Goal: Entertainment & Leisure: Consume media (video, audio)

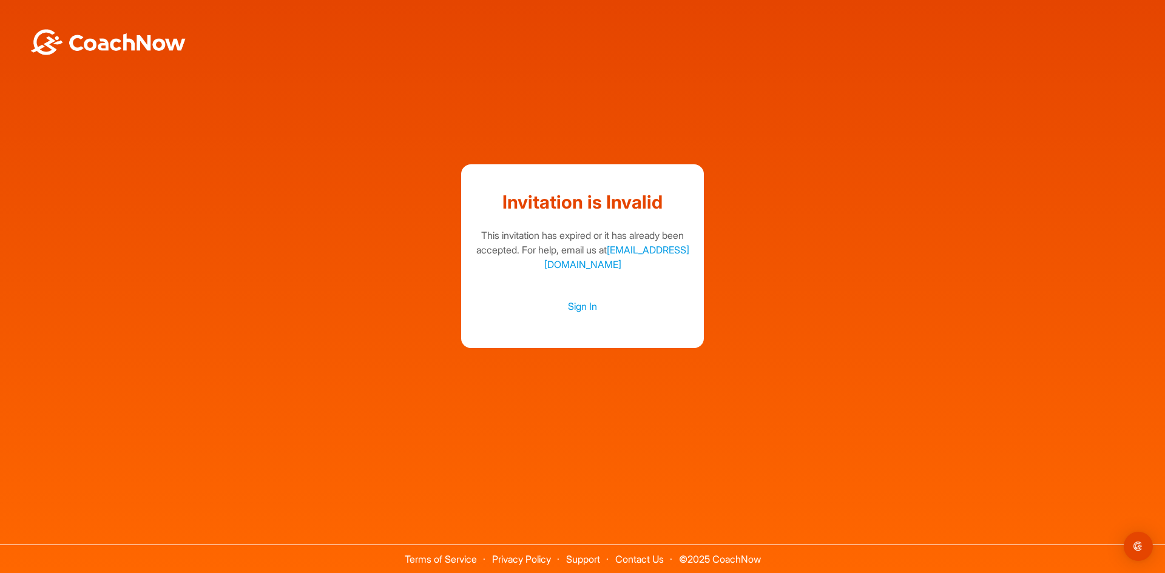
click at [172, 49] on img at bounding box center [108, 42] width 158 height 26
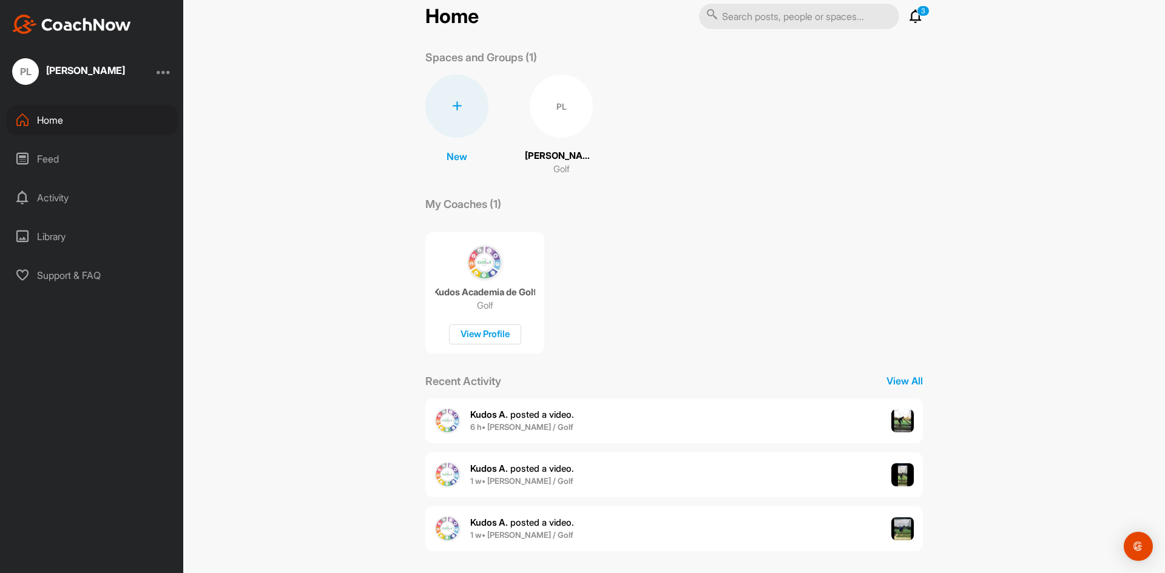
scroll to position [27, 0]
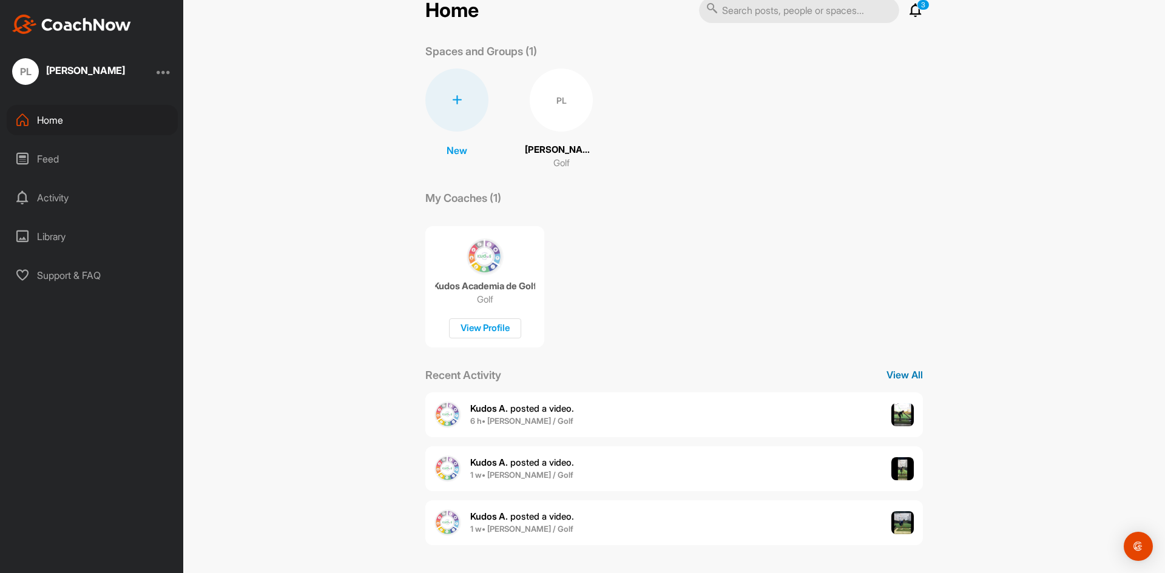
click at [888, 372] on p "View All" at bounding box center [904, 375] width 36 height 15
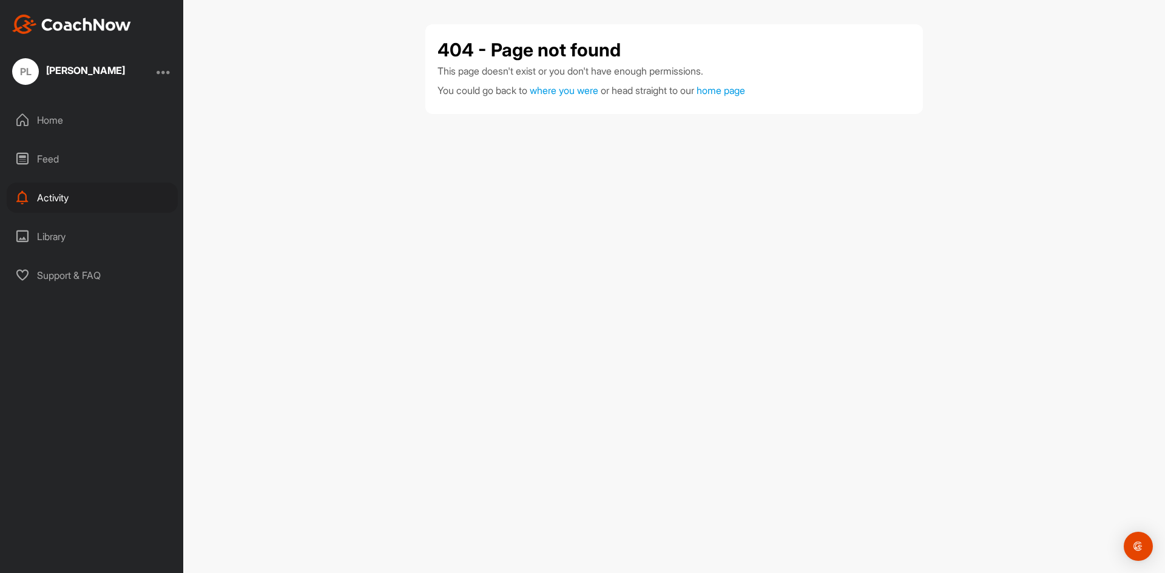
click at [76, 67] on div "[PERSON_NAME]" at bounding box center [85, 71] width 79 height 10
click at [37, 70] on div "PL" at bounding box center [25, 71] width 27 height 27
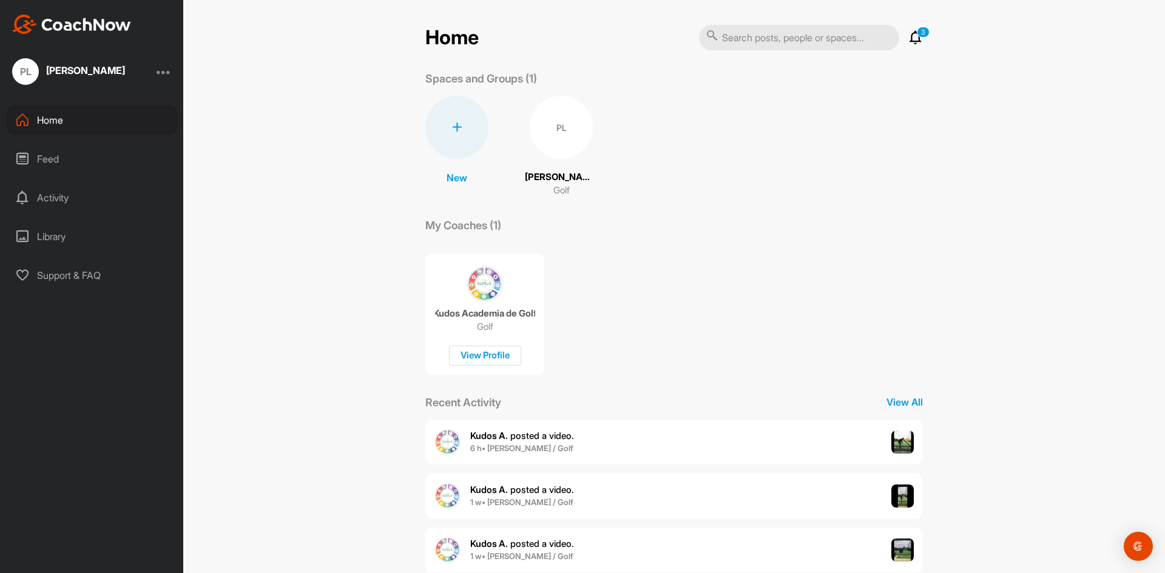
scroll to position [27, 0]
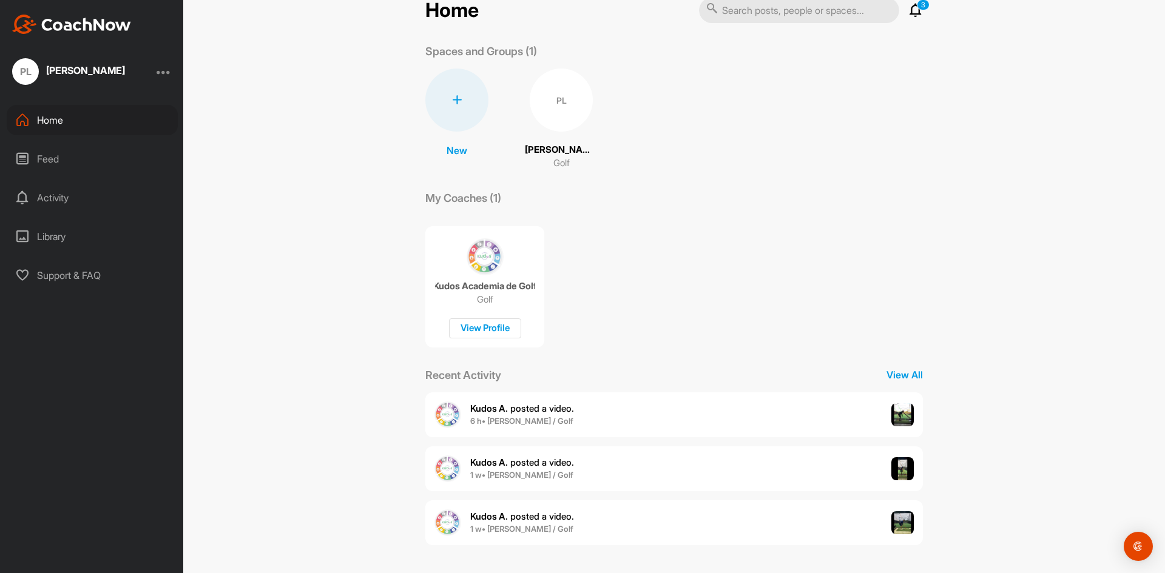
click at [546, 409] on span "Kudos A. posted a video ." at bounding box center [522, 409] width 104 height 12
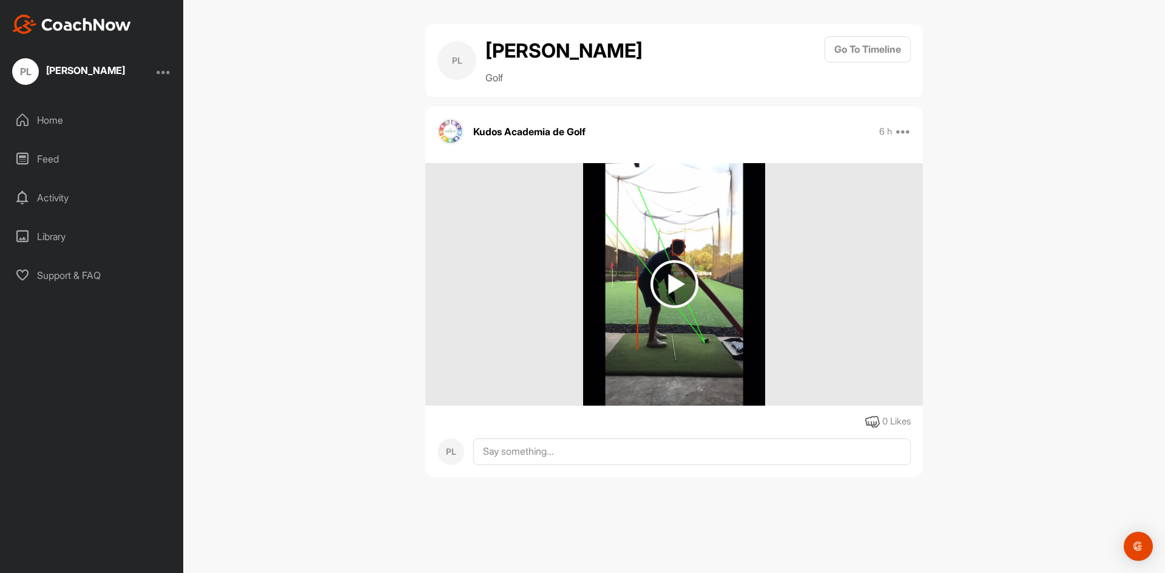
click at [50, 22] on img at bounding box center [71, 24] width 119 height 19
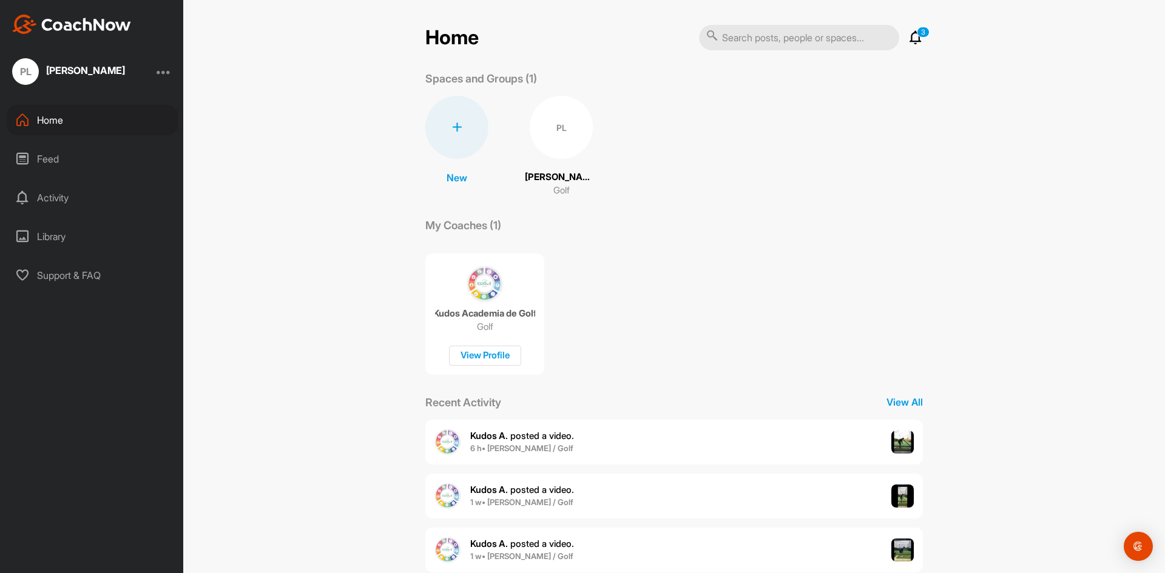
scroll to position [27, 0]
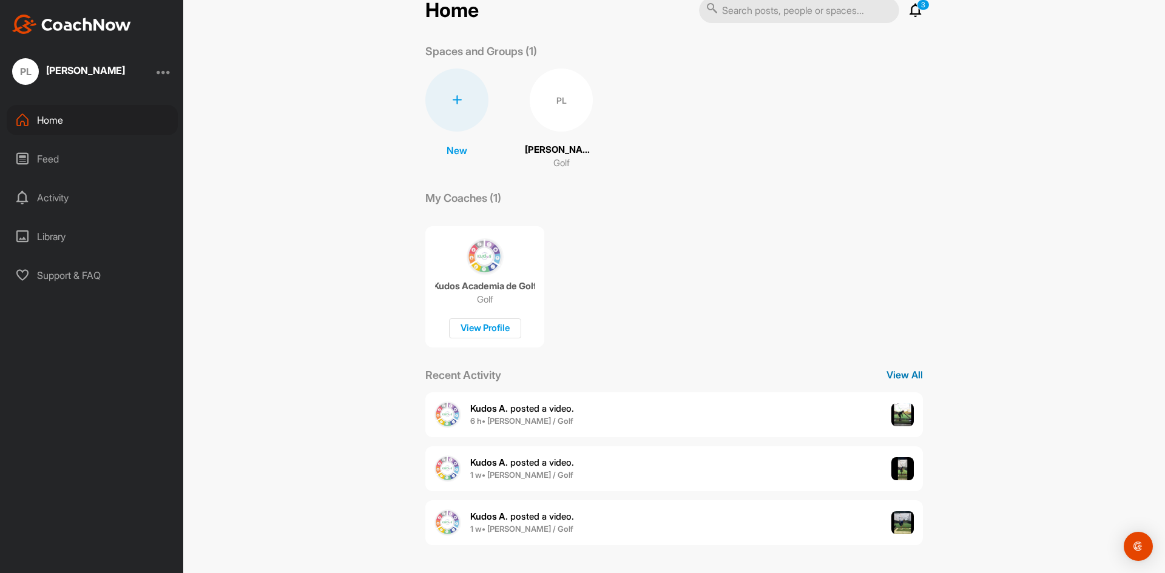
click at [887, 372] on p "View All" at bounding box center [904, 375] width 36 height 15
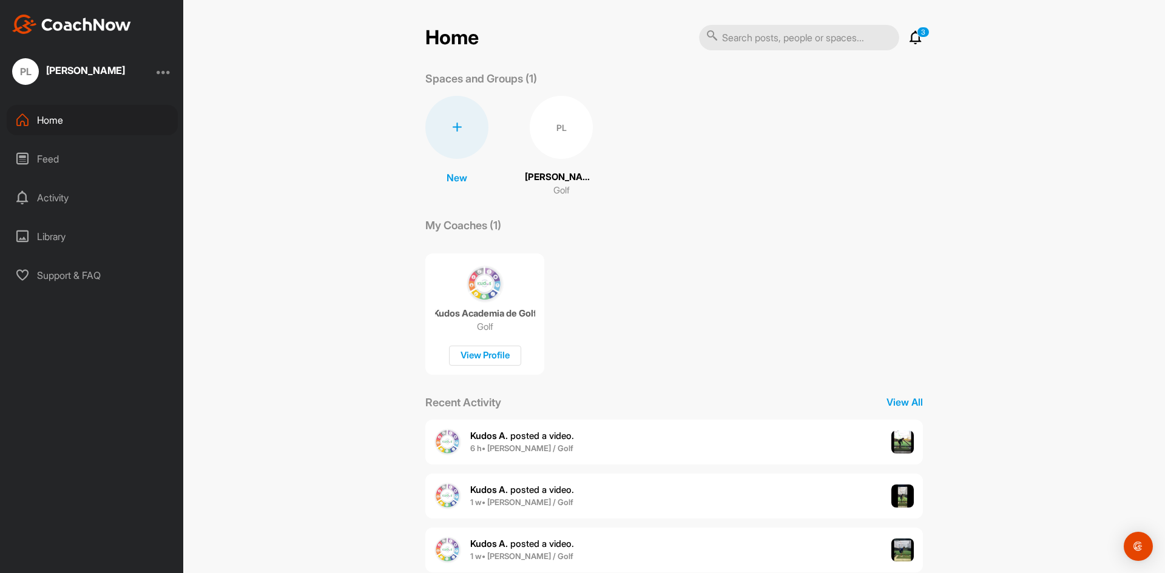
click at [516, 147] on div "New New Space New Group PL Pablo Landa Golf" at bounding box center [673, 147] width 497 height 102
click at [530, 144] on div "PL" at bounding box center [561, 127] width 63 height 63
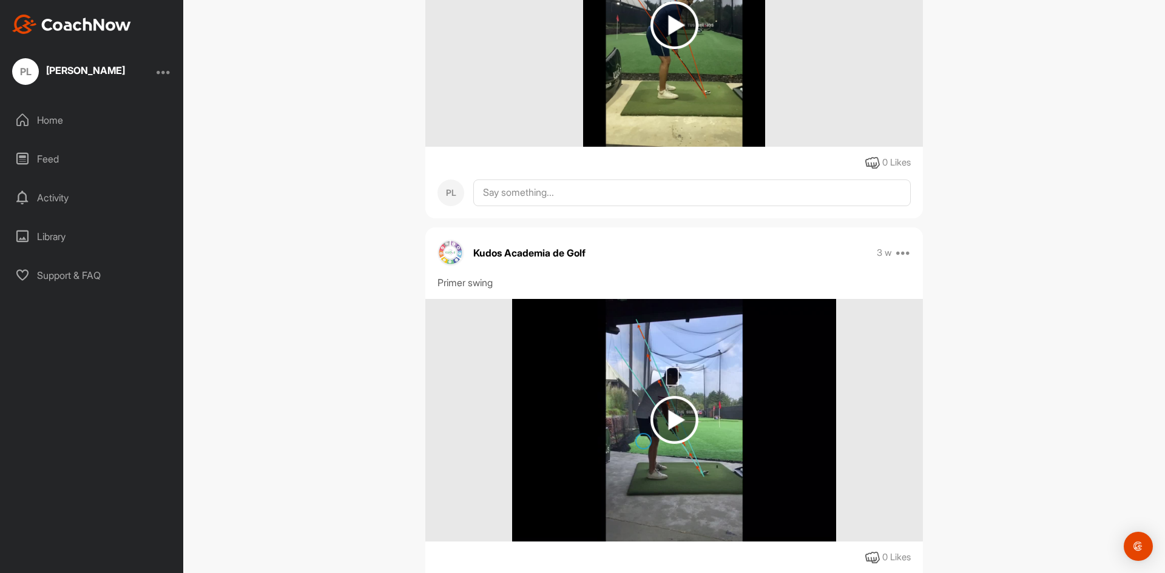
scroll to position [1210, 0]
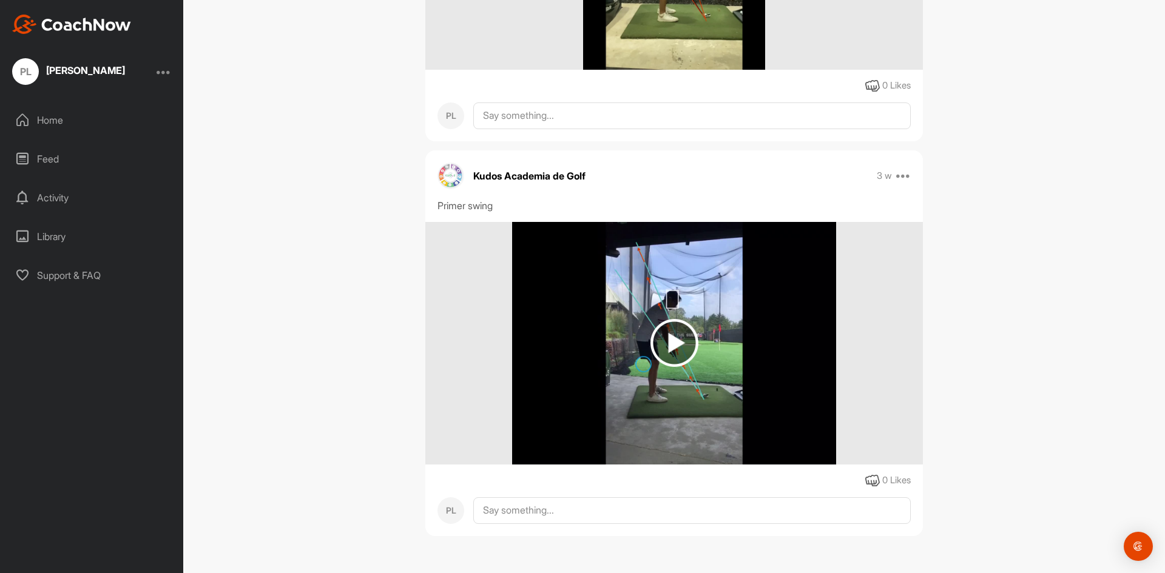
click at [668, 349] on img at bounding box center [674, 343] width 48 height 48
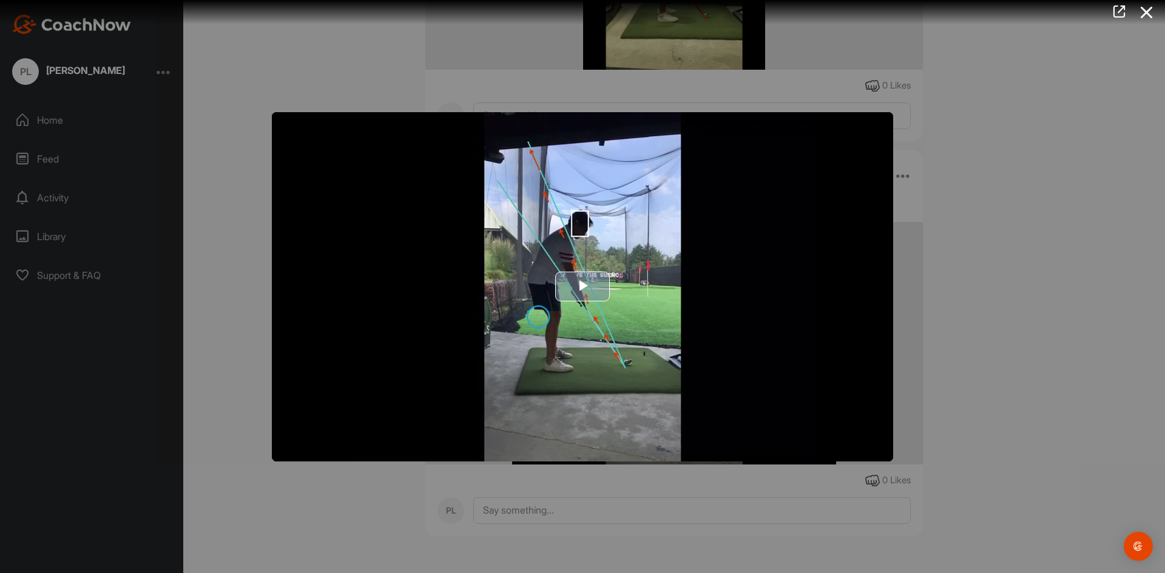
click at [582, 287] on span "Video Player" at bounding box center [582, 287] width 0 height 0
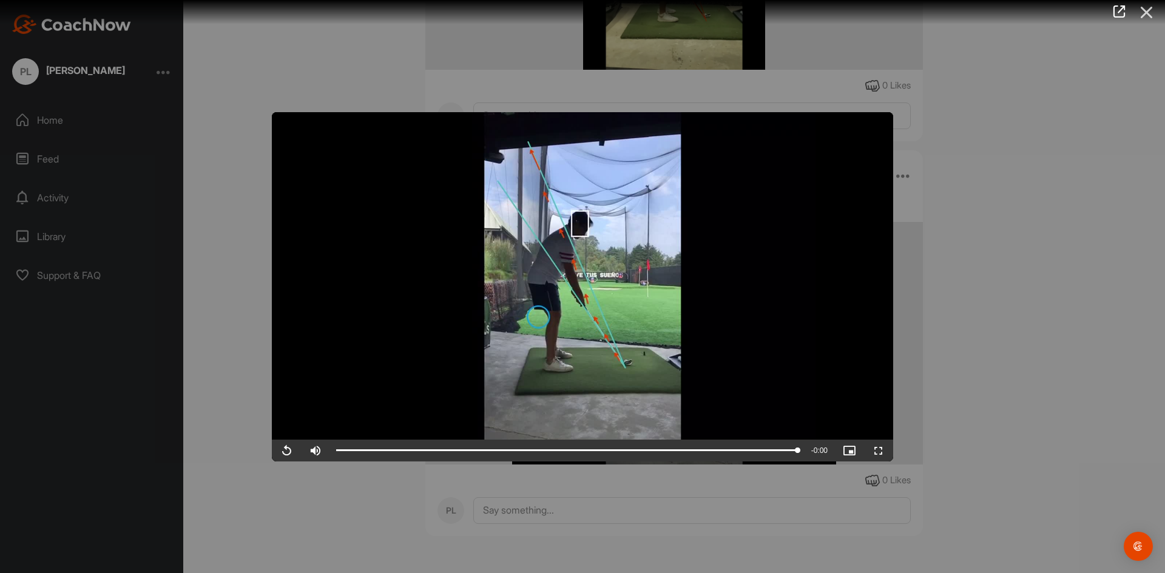
click at [1147, 10] on icon at bounding box center [1147, 12] width 28 height 22
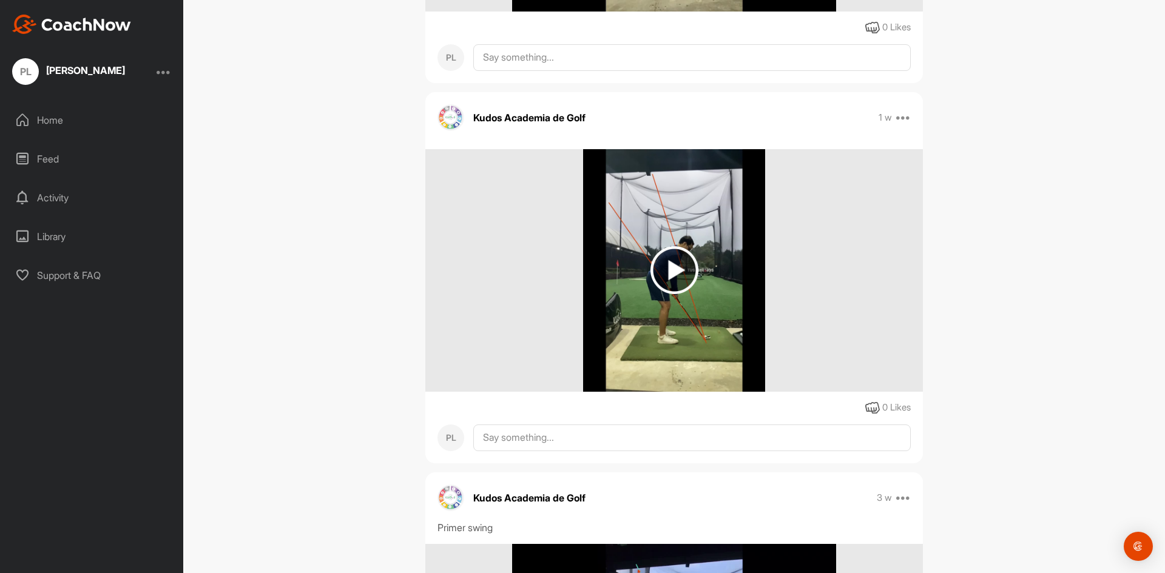
scroll to position [886, 0]
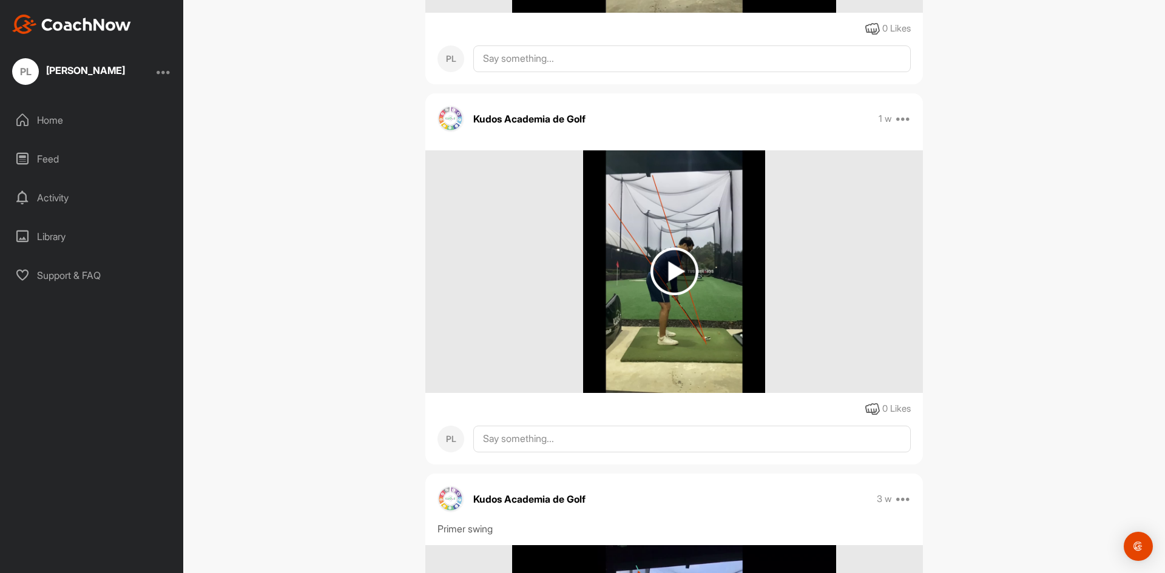
click at [675, 274] on img at bounding box center [674, 272] width 48 height 48
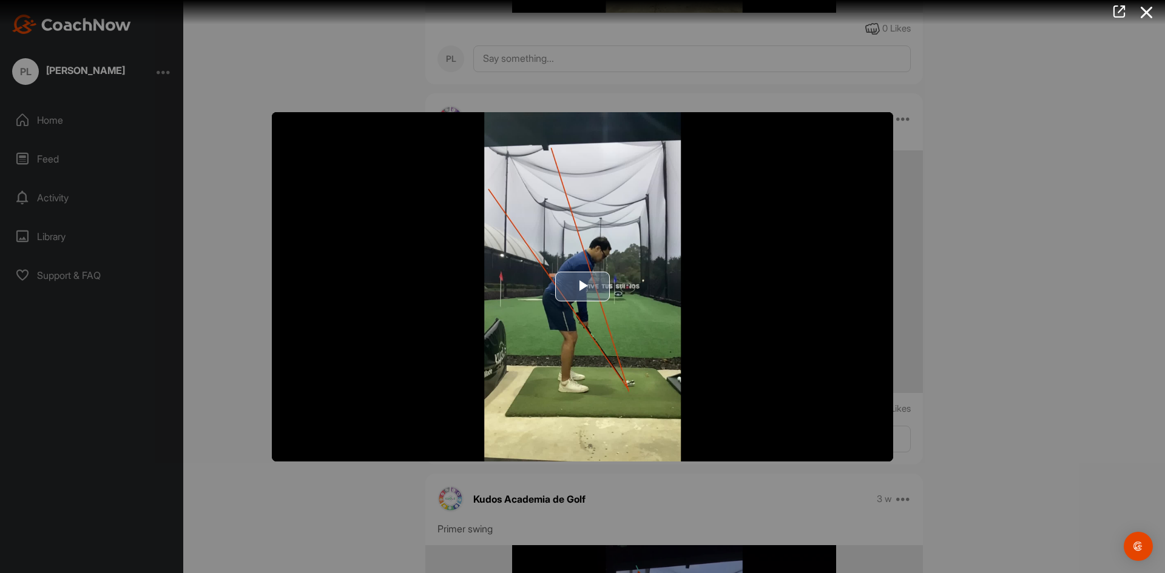
click at [610, 283] on img "Video Player" at bounding box center [582, 286] width 621 height 349
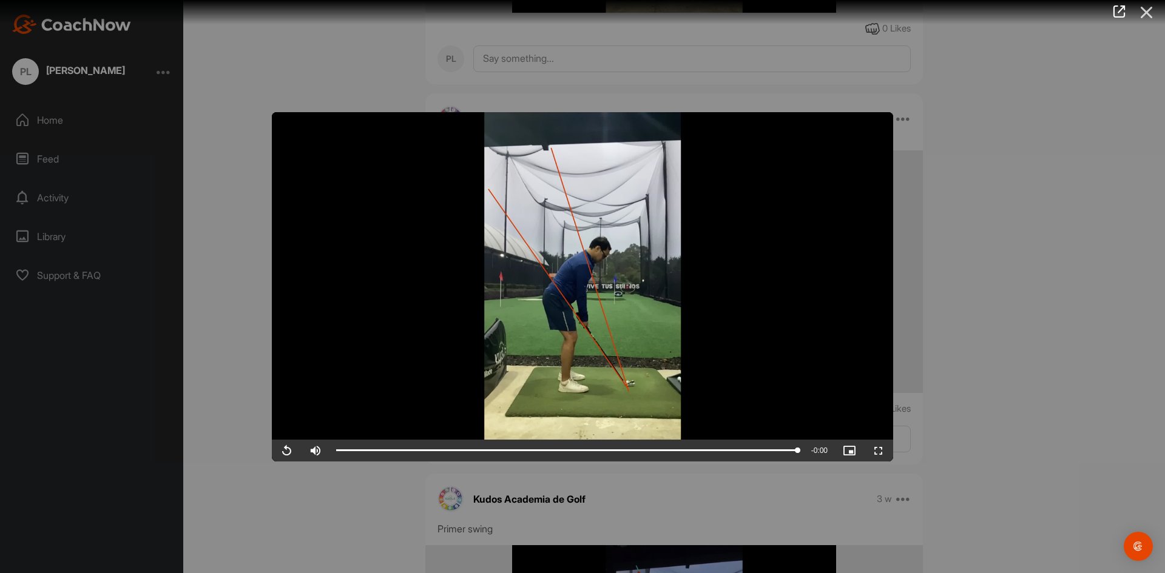
click at [1151, 20] on icon at bounding box center [1147, 12] width 28 height 22
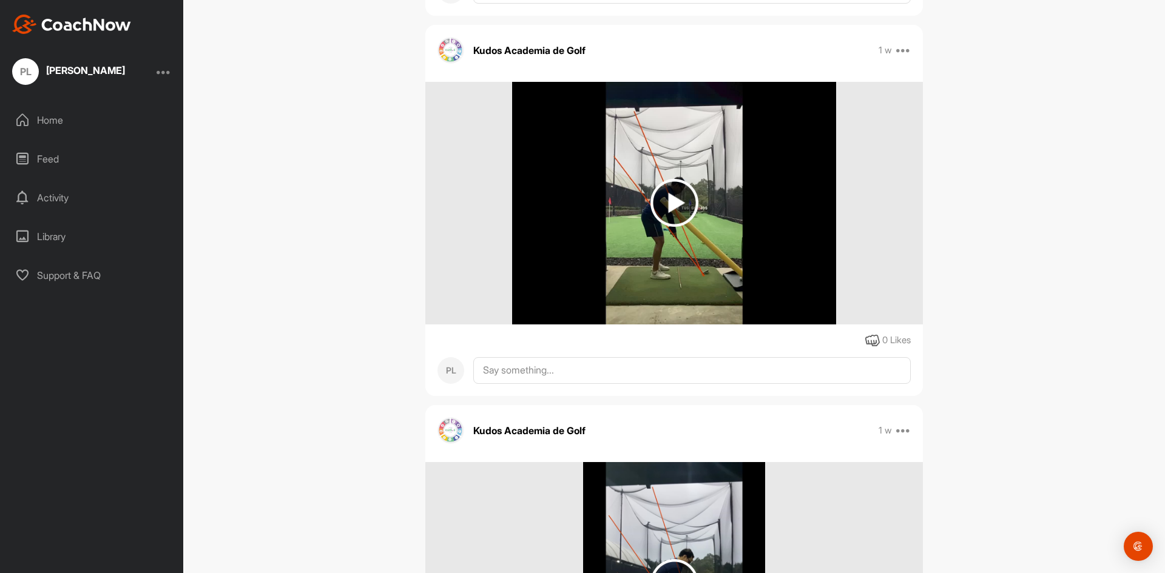
scroll to position [562, 0]
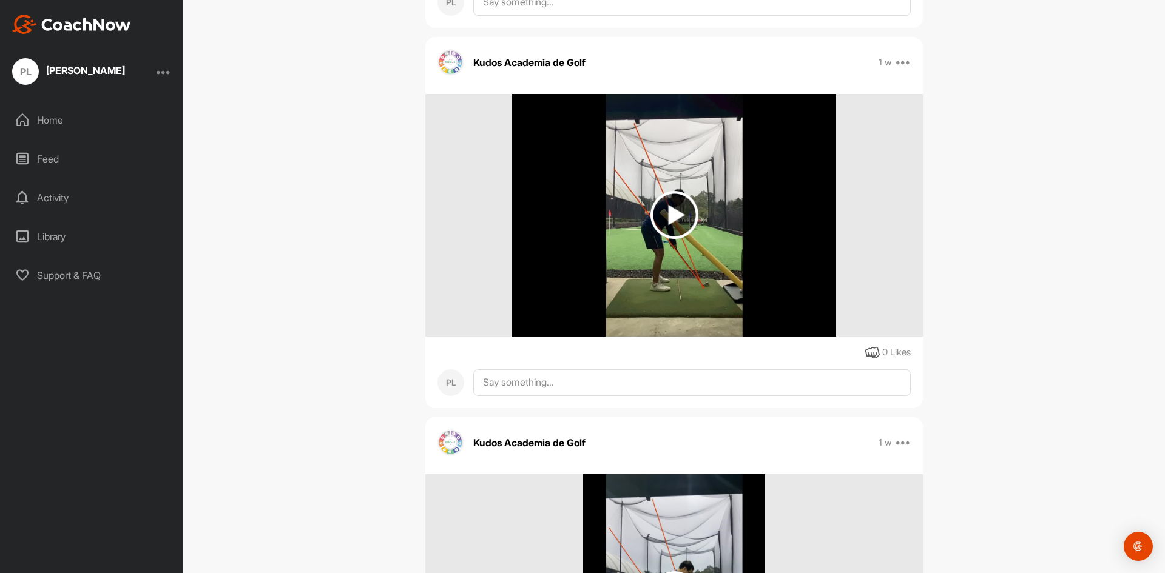
click at [681, 220] on img at bounding box center [674, 215] width 48 height 48
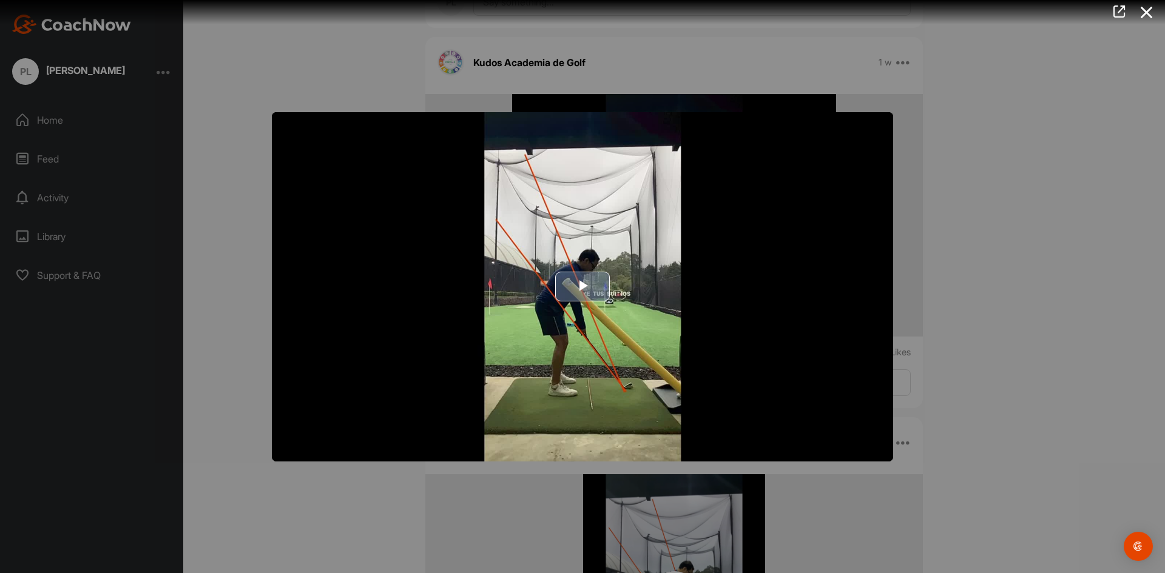
click at [582, 287] on span "Video Player" at bounding box center [582, 287] width 0 height 0
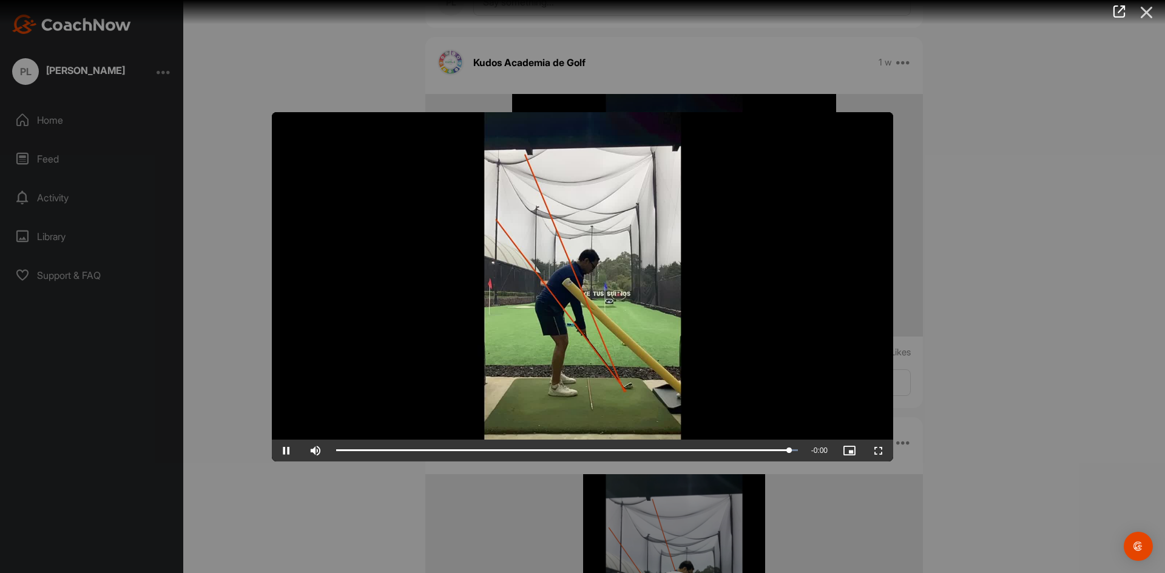
click at [1153, 18] on icon at bounding box center [1147, 12] width 28 height 22
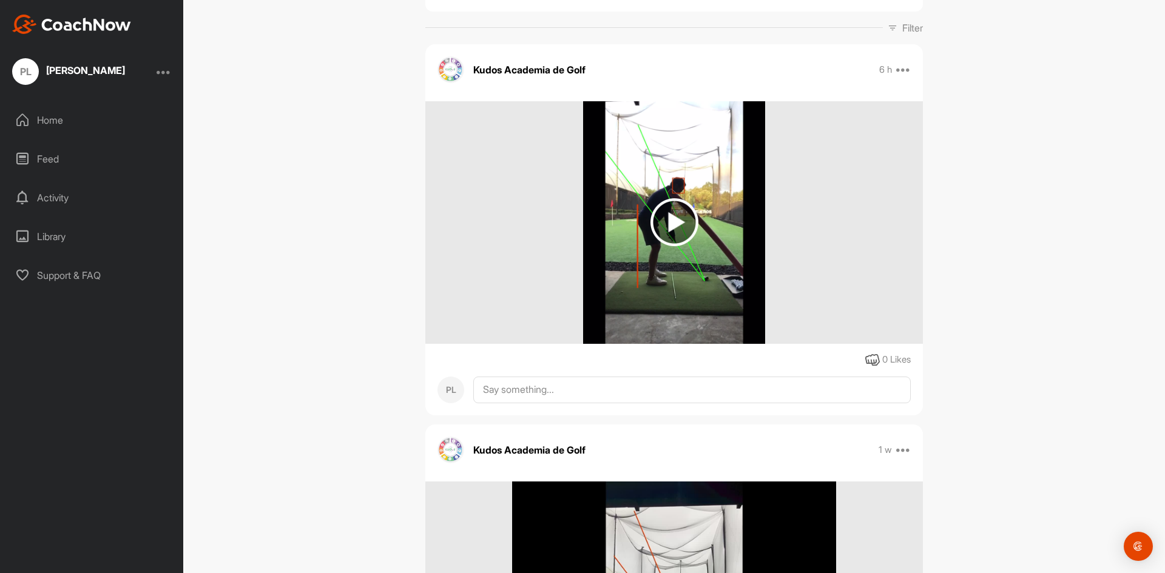
scroll to position [77, 0]
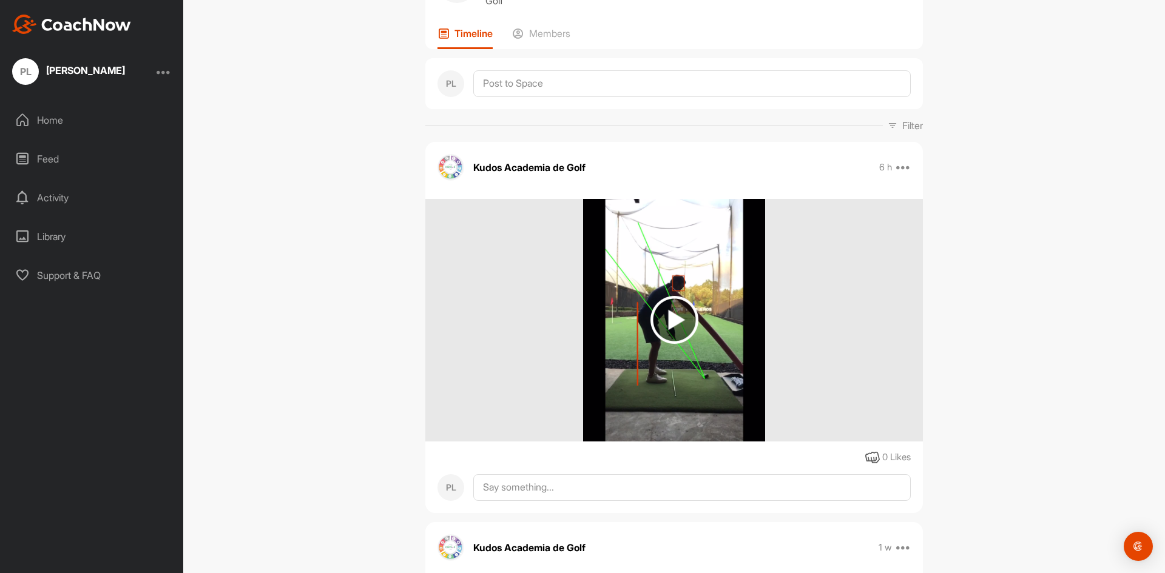
click at [687, 318] on img at bounding box center [674, 320] width 48 height 48
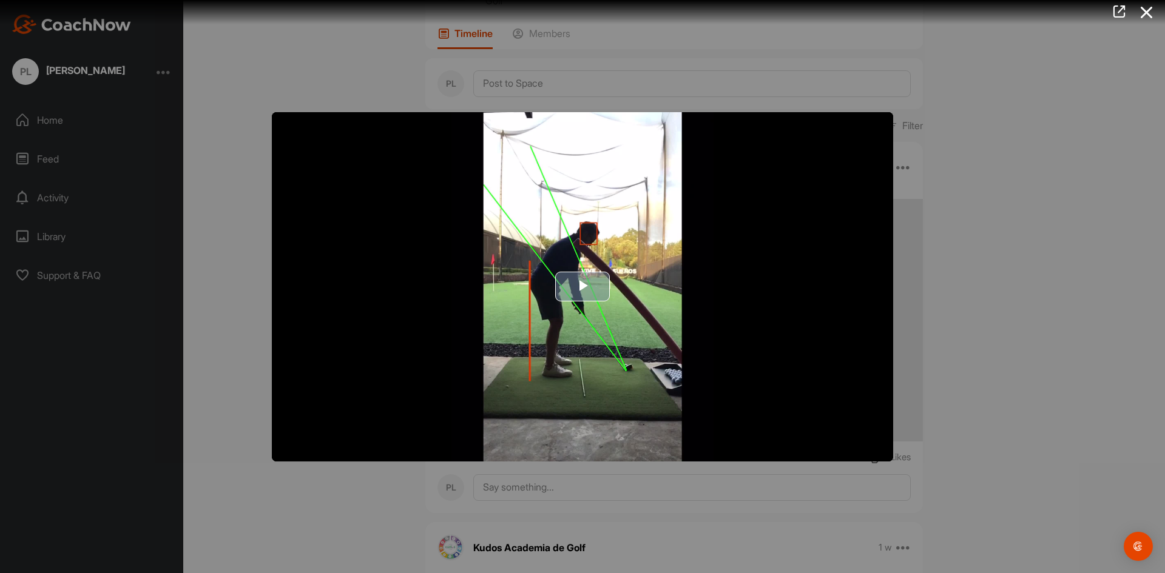
click at [596, 264] on img "Video Player" at bounding box center [582, 286] width 621 height 349
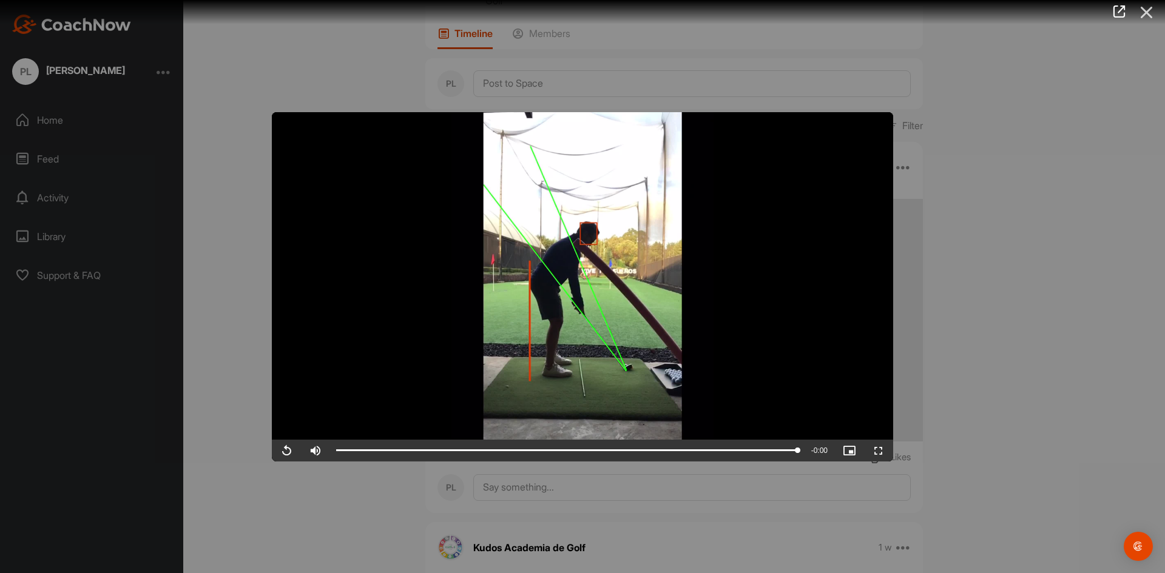
click at [1150, 10] on icon at bounding box center [1147, 12] width 28 height 22
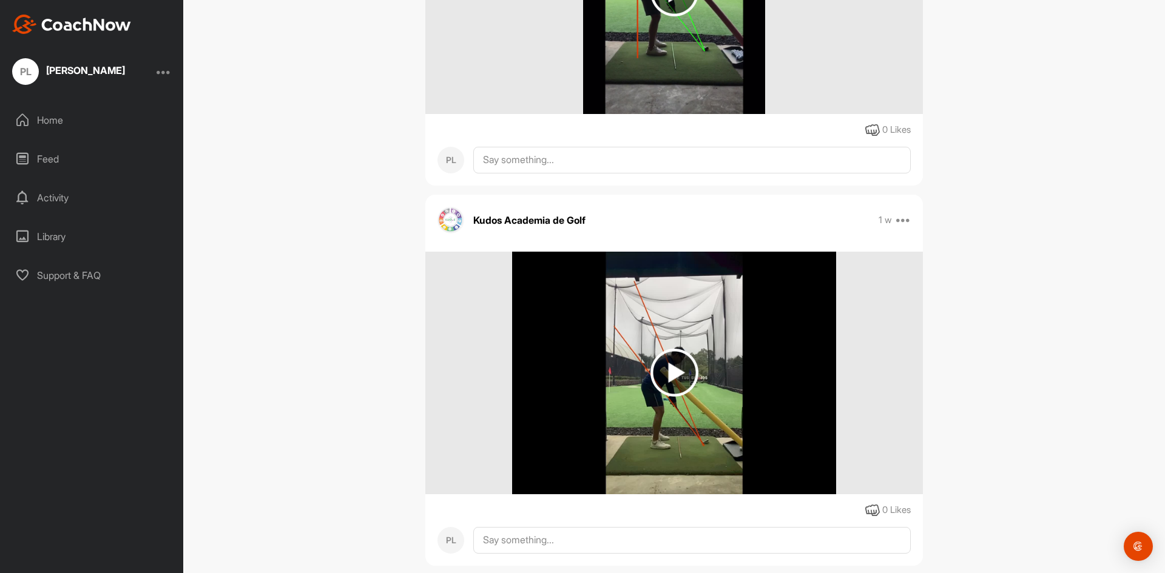
scroll to position [566, 0]
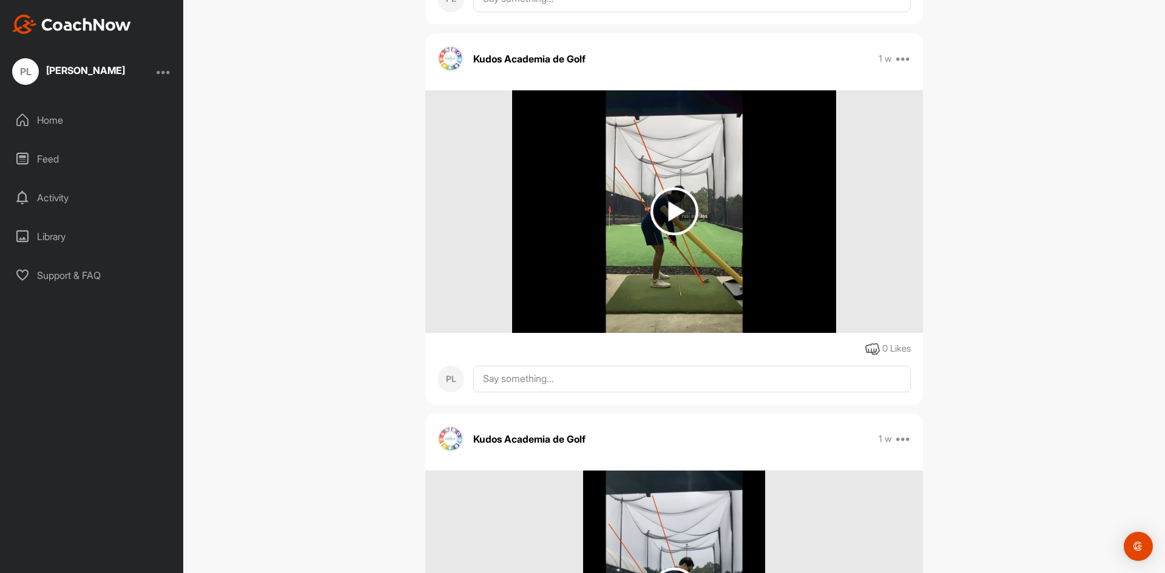
click at [675, 209] on img at bounding box center [674, 211] width 48 height 48
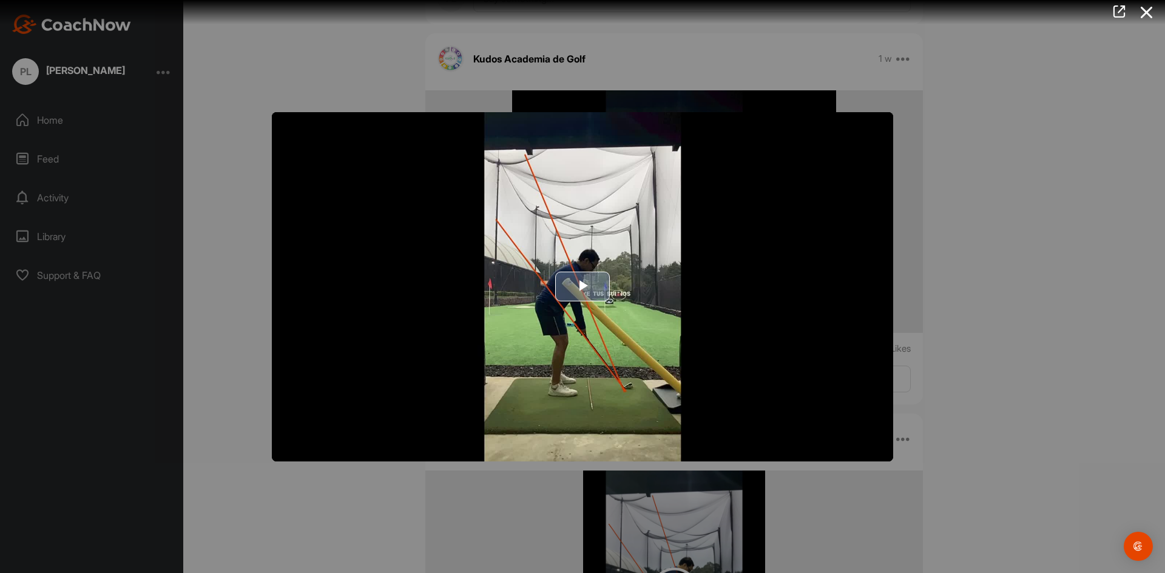
click at [613, 298] on img "Video Player" at bounding box center [582, 286] width 621 height 349
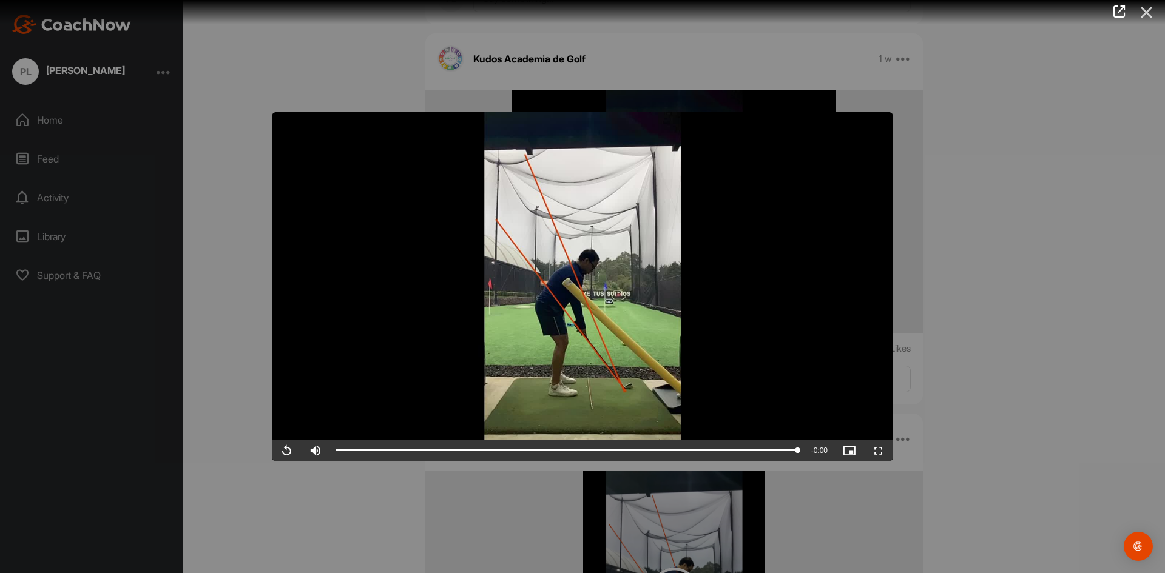
click at [1155, 12] on icon at bounding box center [1147, 12] width 28 height 22
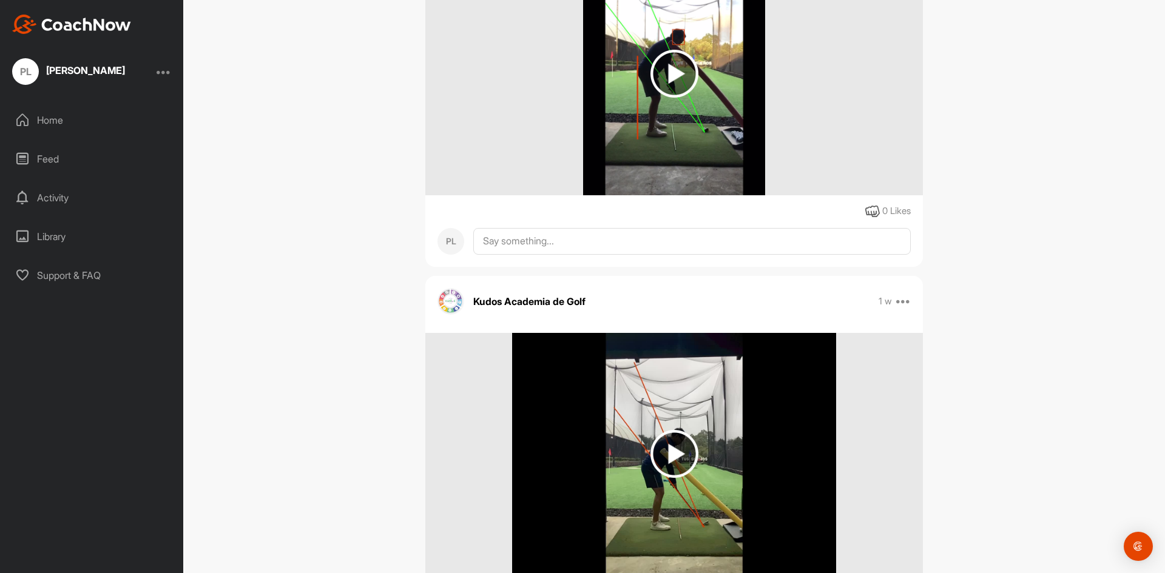
scroll to position [0, 0]
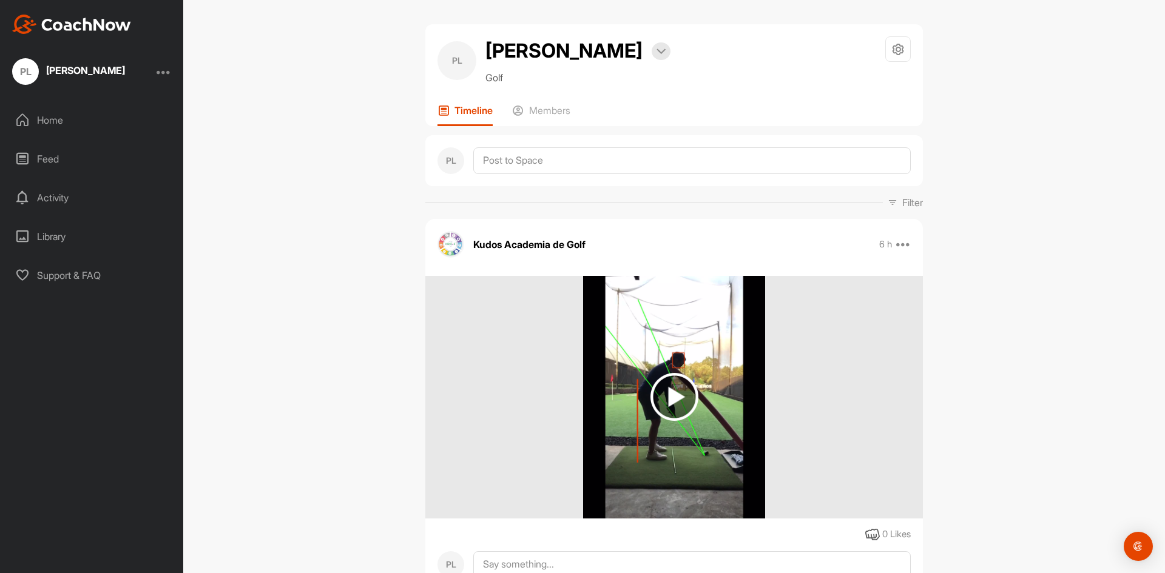
click at [674, 392] on img at bounding box center [674, 397] width 48 height 48
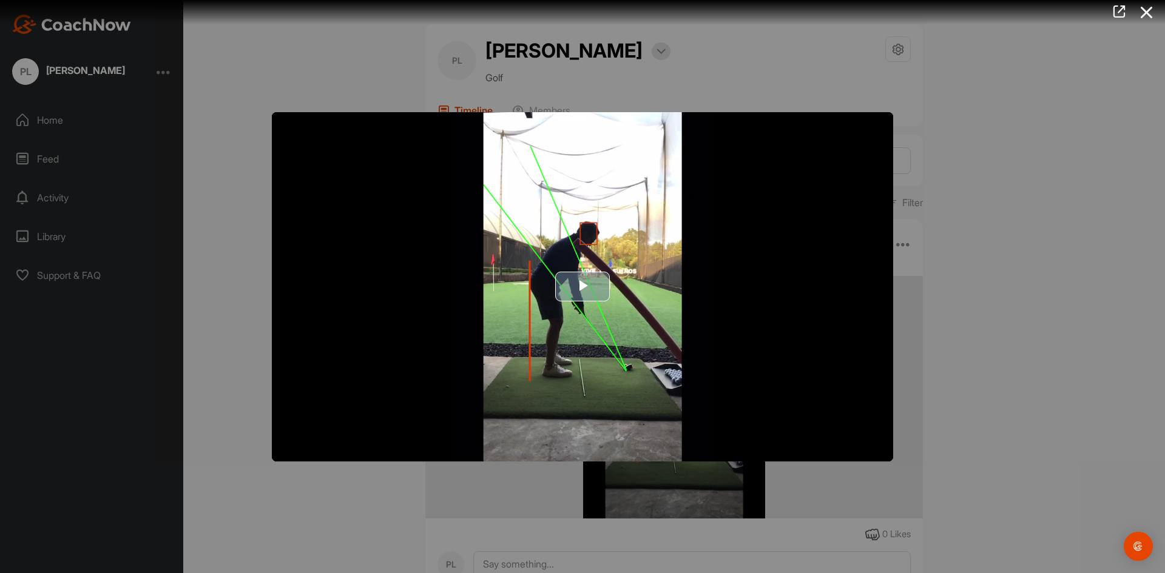
click at [582, 287] on span "Video Player" at bounding box center [582, 287] width 0 height 0
click at [602, 315] on video "Video Player" at bounding box center [582, 286] width 621 height 349
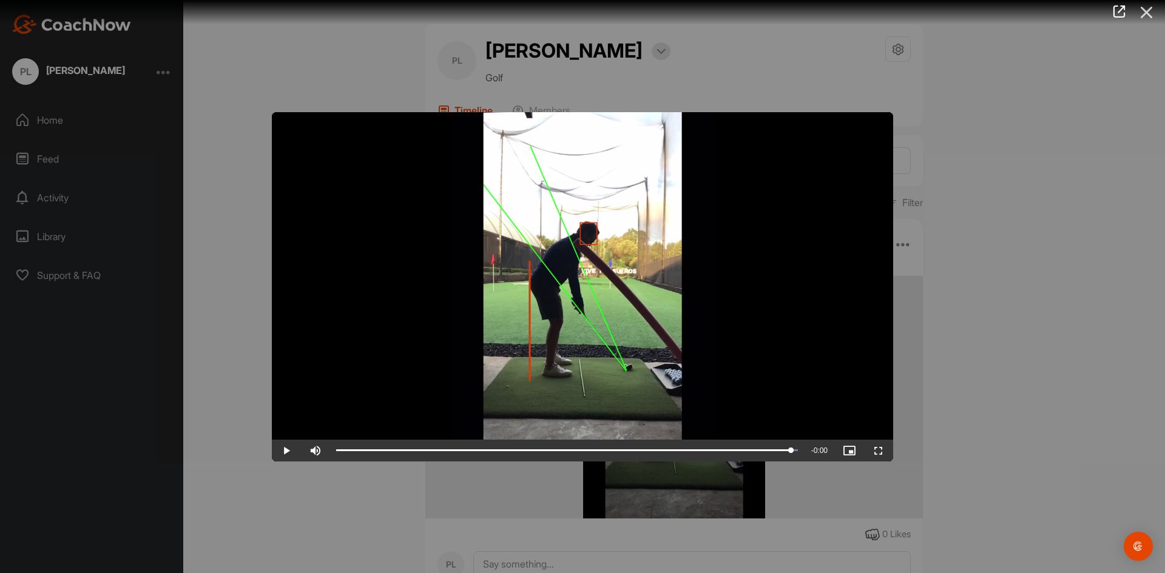
click at [1142, 17] on icon at bounding box center [1147, 12] width 28 height 22
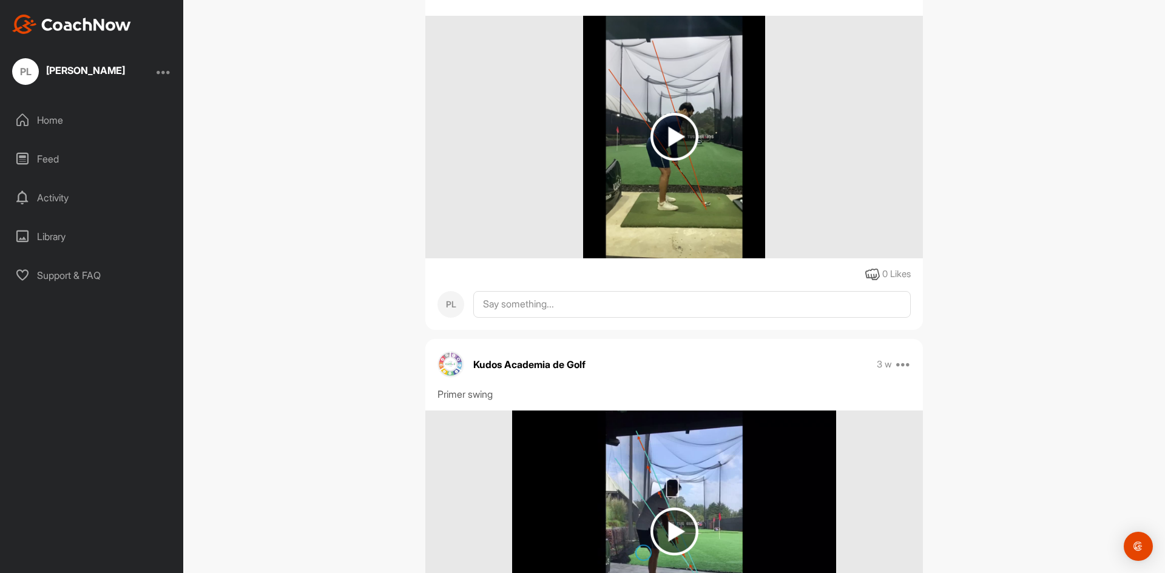
scroll to position [1210, 0]
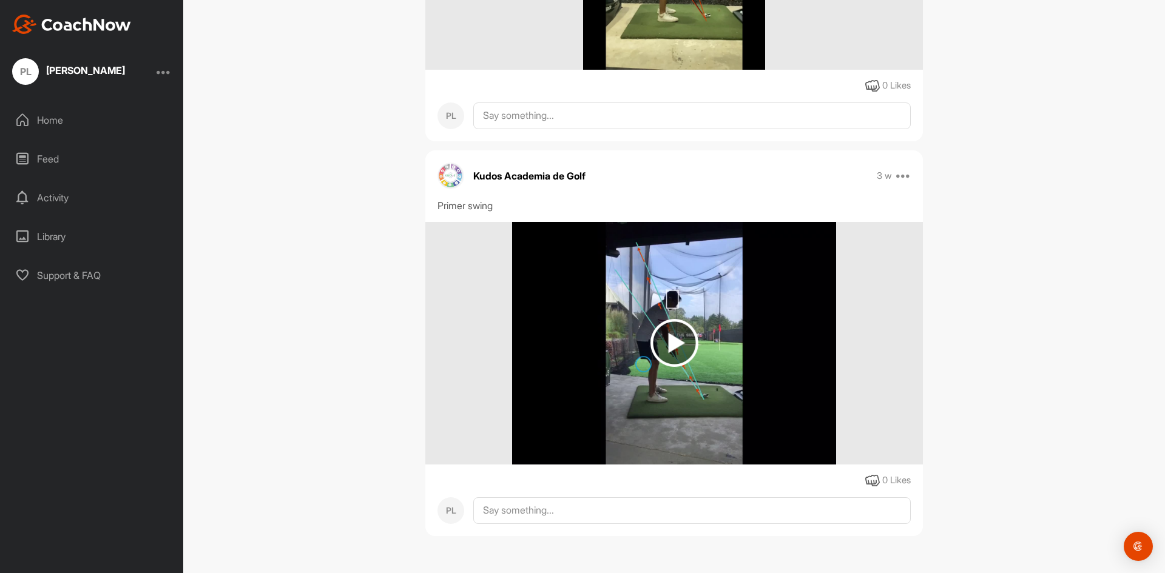
click at [653, 338] on img at bounding box center [674, 343] width 48 height 48
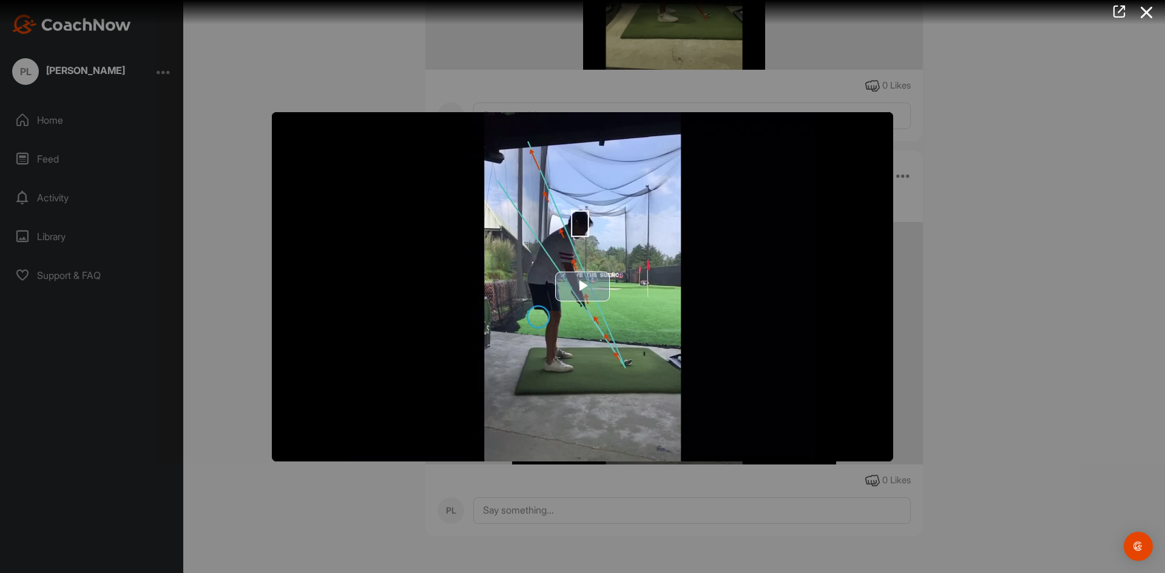
click at [582, 287] on span "Video Player" at bounding box center [582, 287] width 0 height 0
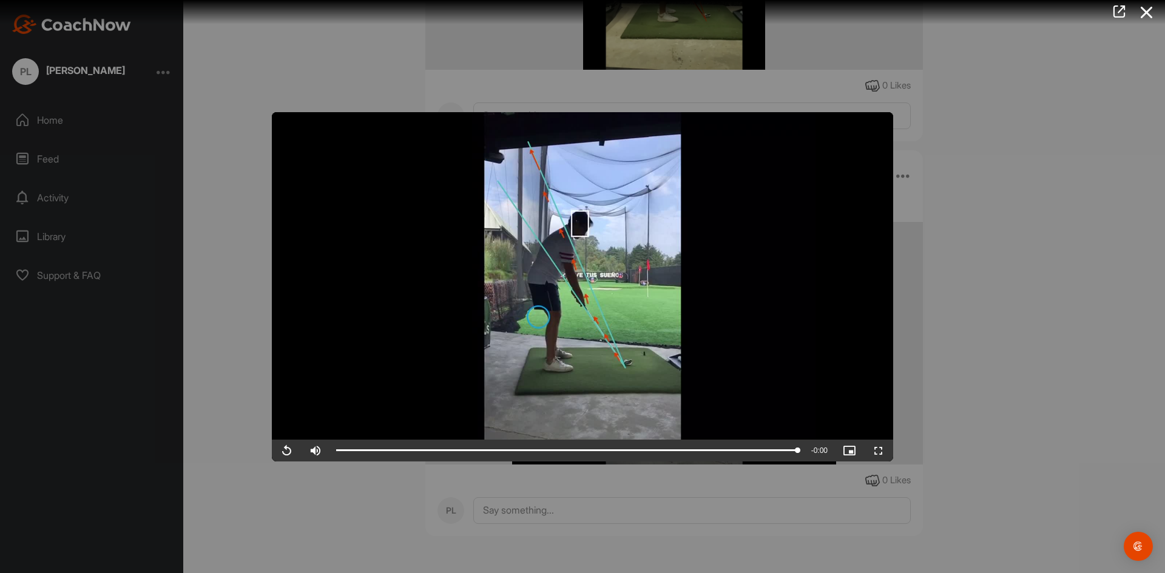
click at [595, 261] on video "Video Player" at bounding box center [582, 286] width 621 height 349
click at [620, 255] on video "Video Player" at bounding box center [582, 286] width 621 height 349
click at [1153, 14] on icon at bounding box center [1147, 12] width 28 height 22
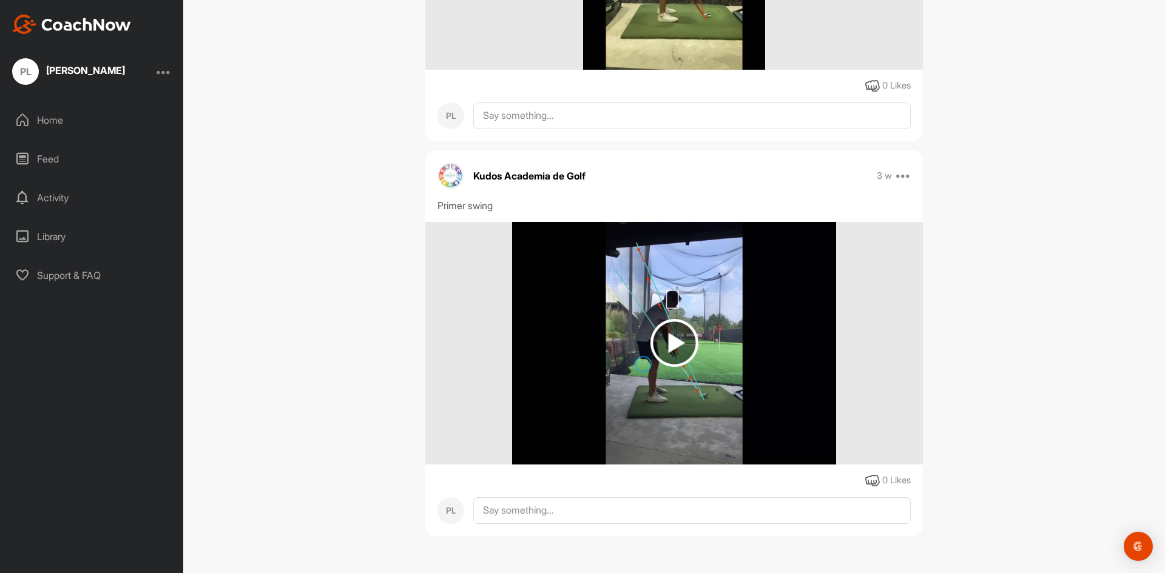
click at [650, 353] on img at bounding box center [674, 343] width 48 height 48
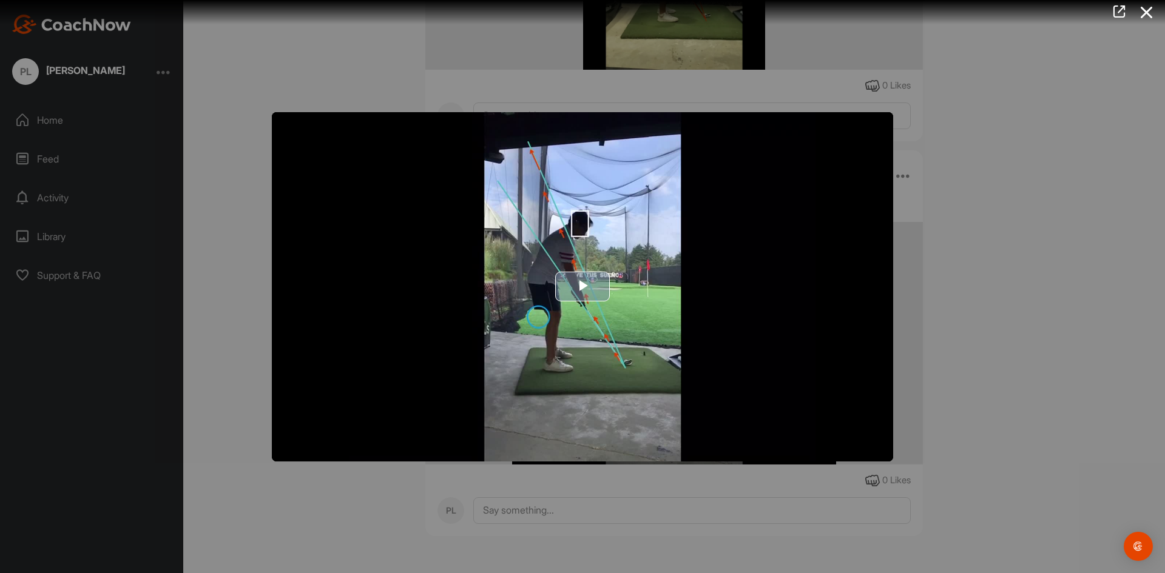
click at [619, 305] on img "Video Player" at bounding box center [582, 286] width 621 height 349
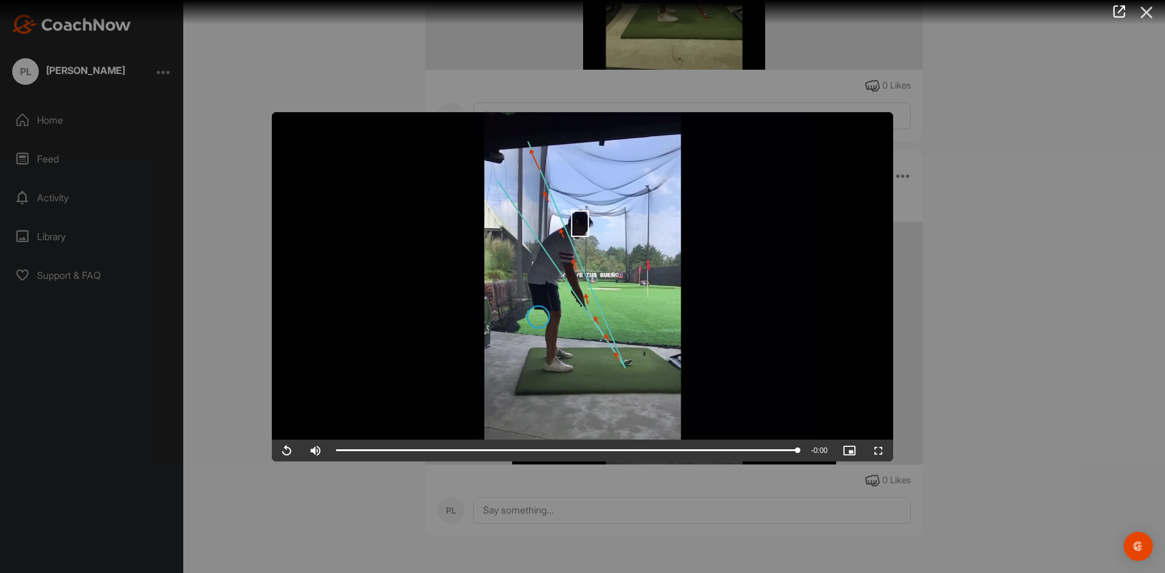
click at [1156, 12] on icon at bounding box center [1147, 12] width 28 height 22
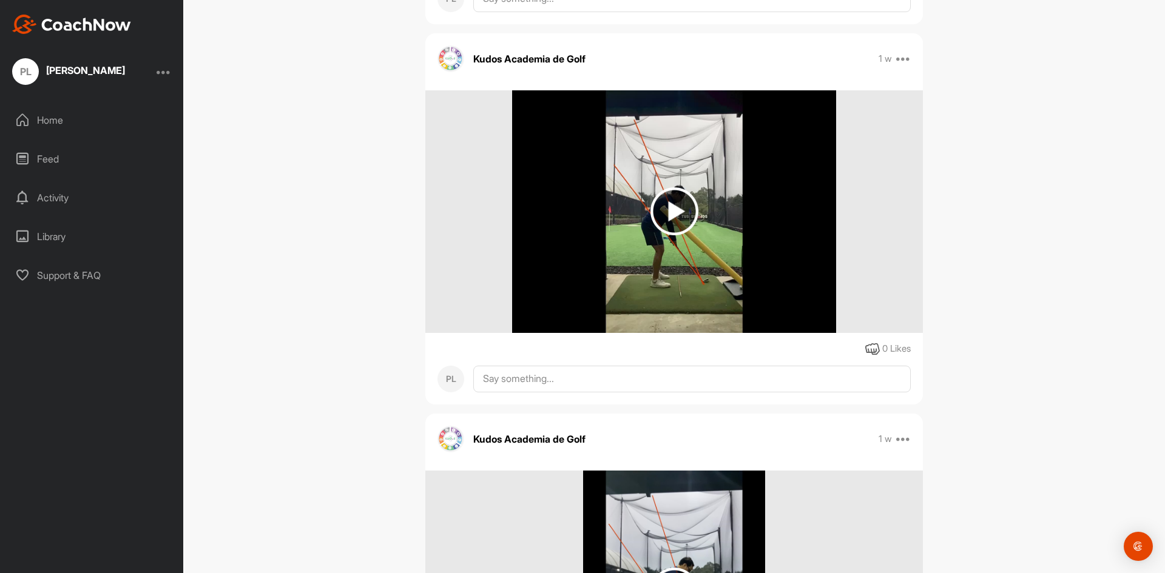
scroll to position [647, 0]
